Goal: Information Seeking & Learning: Learn about a topic

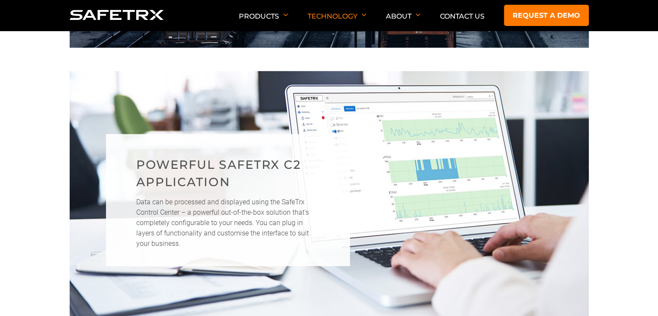
scroll to position [822, 0]
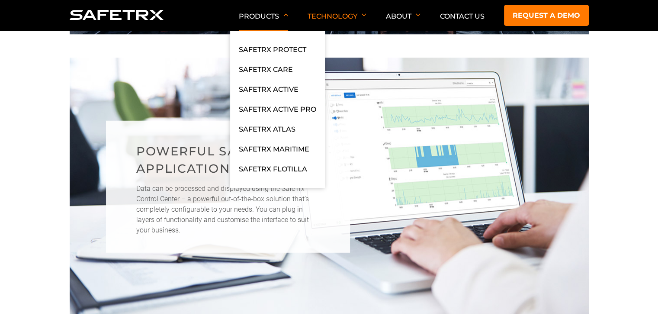
click at [274, 12] on p "Products" at bounding box center [263, 21] width 49 height 19
click at [283, 101] on li "SafeTrx Active" at bounding box center [277, 94] width 77 height 20
click at [282, 104] on link "SafeTrx Active Pro" at bounding box center [277, 112] width 77 height 16
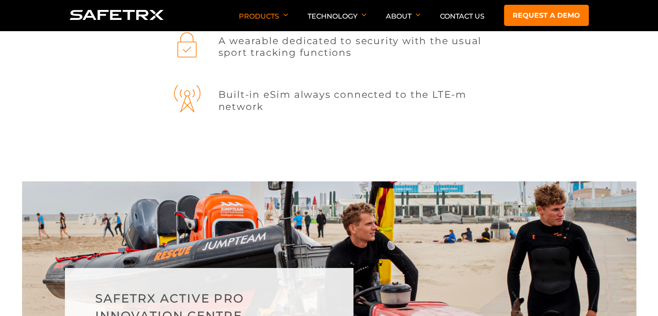
scroll to position [1644, 0]
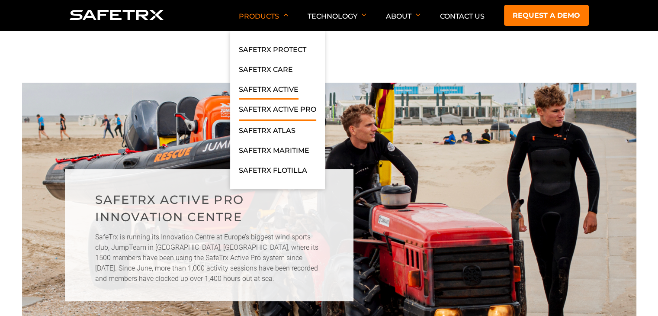
click at [277, 90] on link "SafeTrx Active" at bounding box center [269, 92] width 60 height 16
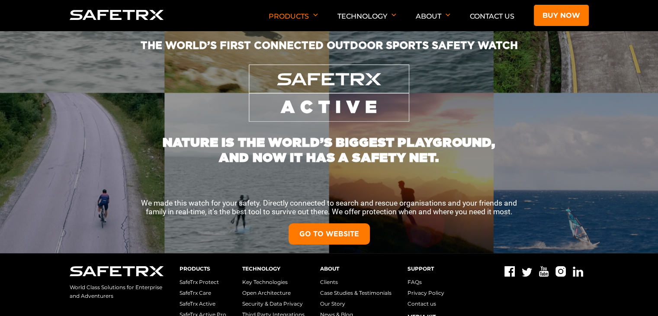
scroll to position [87, 0]
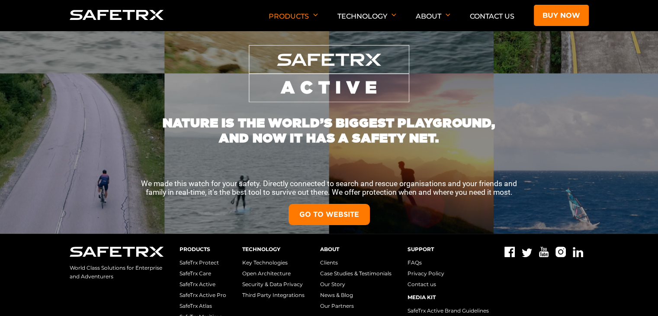
click at [313, 216] on link "GO TO WEBSITE" at bounding box center [329, 214] width 81 height 21
